Goal: Task Accomplishment & Management: Manage account settings

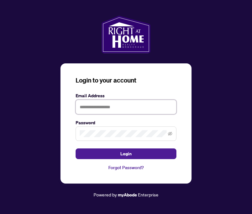
type input "**********"
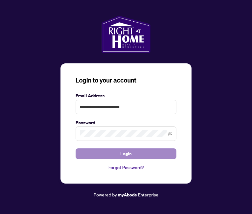
click at [136, 152] on button "Login" at bounding box center [125, 154] width 101 height 11
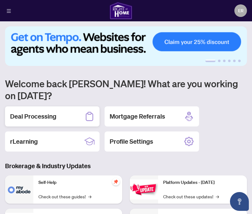
click at [66, 107] on div "Deal Processing" at bounding box center [52, 117] width 94 height 20
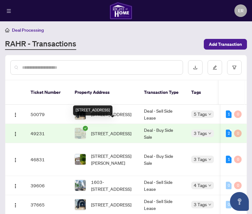
click at [103, 130] on span "[STREET_ADDRESS]" at bounding box center [111, 133] width 40 height 7
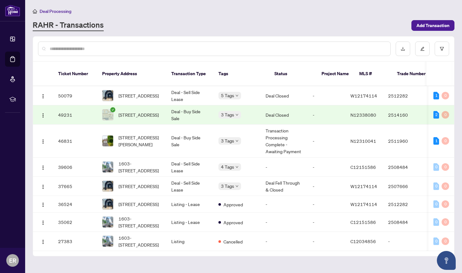
click at [116, 109] on div "[STREET_ADDRESS]" at bounding box center [131, 114] width 59 height 11
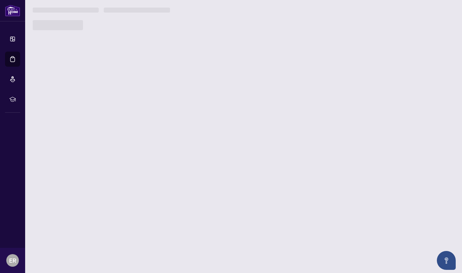
click at [116, 103] on main "Deal Processing [PERSON_NAME] - Transactions Add Transaction Ticket Number Prop…" at bounding box center [243, 136] width 437 height 273
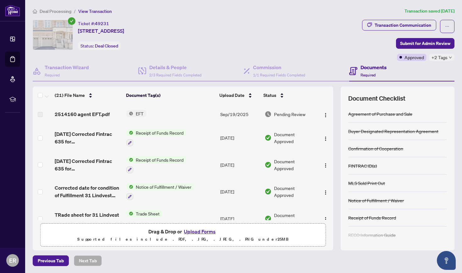
click at [142, 112] on span "EFT" at bounding box center [139, 113] width 13 height 7
click at [116, 111] on div "2514160 agent EFT.pdf" at bounding box center [88, 114] width 67 height 8
click at [94, 114] on span "2514160 agent EFT.pdf" at bounding box center [82, 114] width 55 height 8
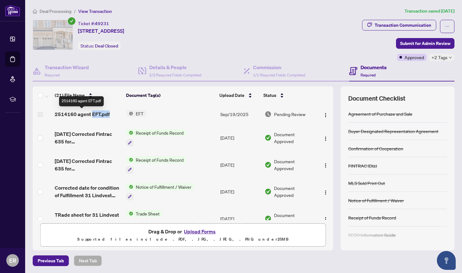
click at [94, 114] on span "2514160 agent EFT.pdf" at bounding box center [82, 114] width 55 height 8
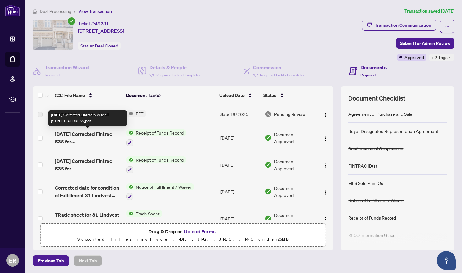
click at [87, 113] on div "[DATE] Corrected Fintrac 635 for [STREET_ADDRESS]pdf" at bounding box center [87, 118] width 79 height 16
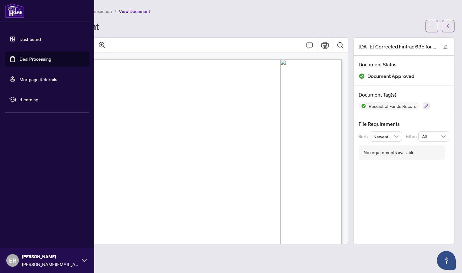
click at [32, 59] on link "Deal Processing" at bounding box center [35, 59] width 32 height 6
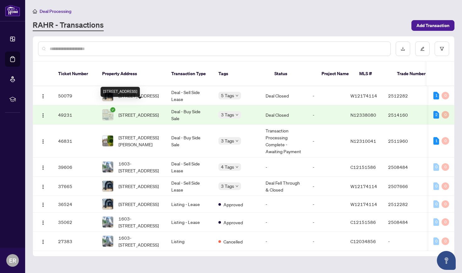
click at [121, 111] on span "[STREET_ADDRESS]" at bounding box center [139, 114] width 40 height 7
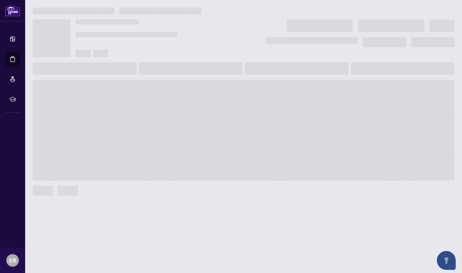
click at [121, 106] on span at bounding box center [244, 130] width 422 height 101
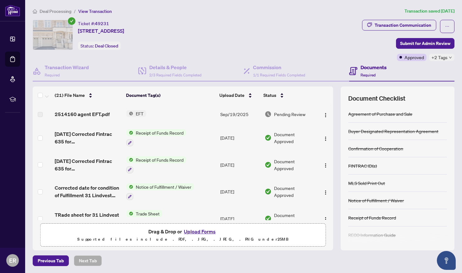
click at [251, 113] on span "Pending Review" at bounding box center [289, 114] width 31 height 7
click at [136, 112] on span "EFT" at bounding box center [139, 113] width 13 height 7
click at [78, 115] on span "2514160 agent EFT.pdf" at bounding box center [82, 114] width 55 height 8
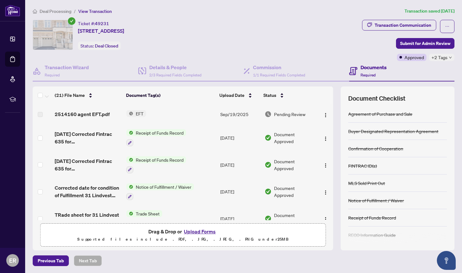
click at [40, 113] on label at bounding box center [40, 114] width 5 height 7
click at [70, 115] on span "2514160 agent EFT.pdf" at bounding box center [82, 114] width 55 height 8
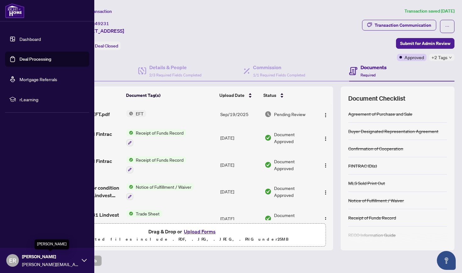
click at [36, 214] on span "[PERSON_NAME]" at bounding box center [50, 256] width 57 height 7
click at [31, 214] on span "Logout" at bounding box center [25, 223] width 14 height 10
